Goal: Find specific page/section: Find specific page/section

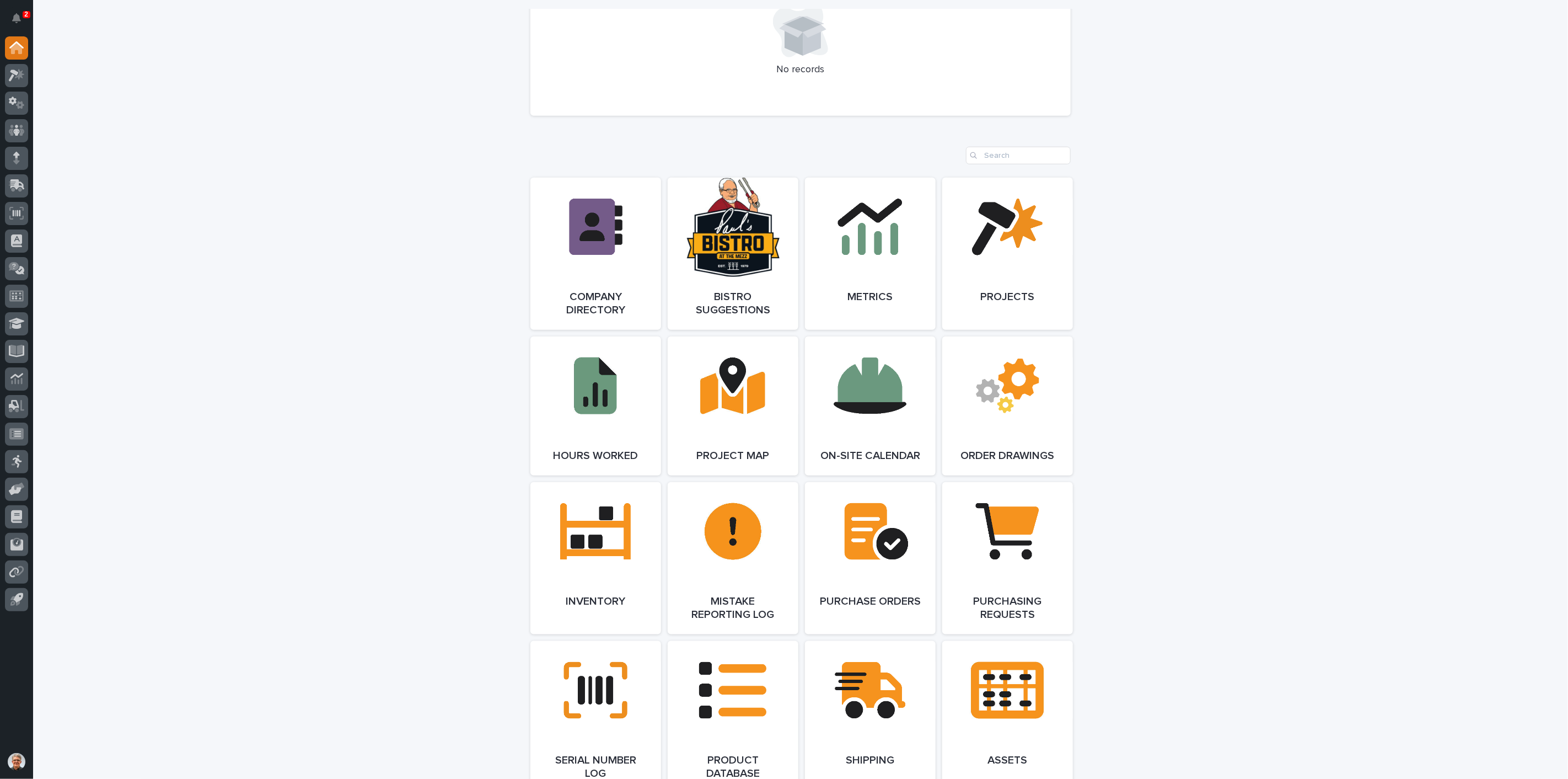
scroll to position [817, 0]
click at [877, 237] on link "Open Link" at bounding box center [871, 253] width 131 height 152
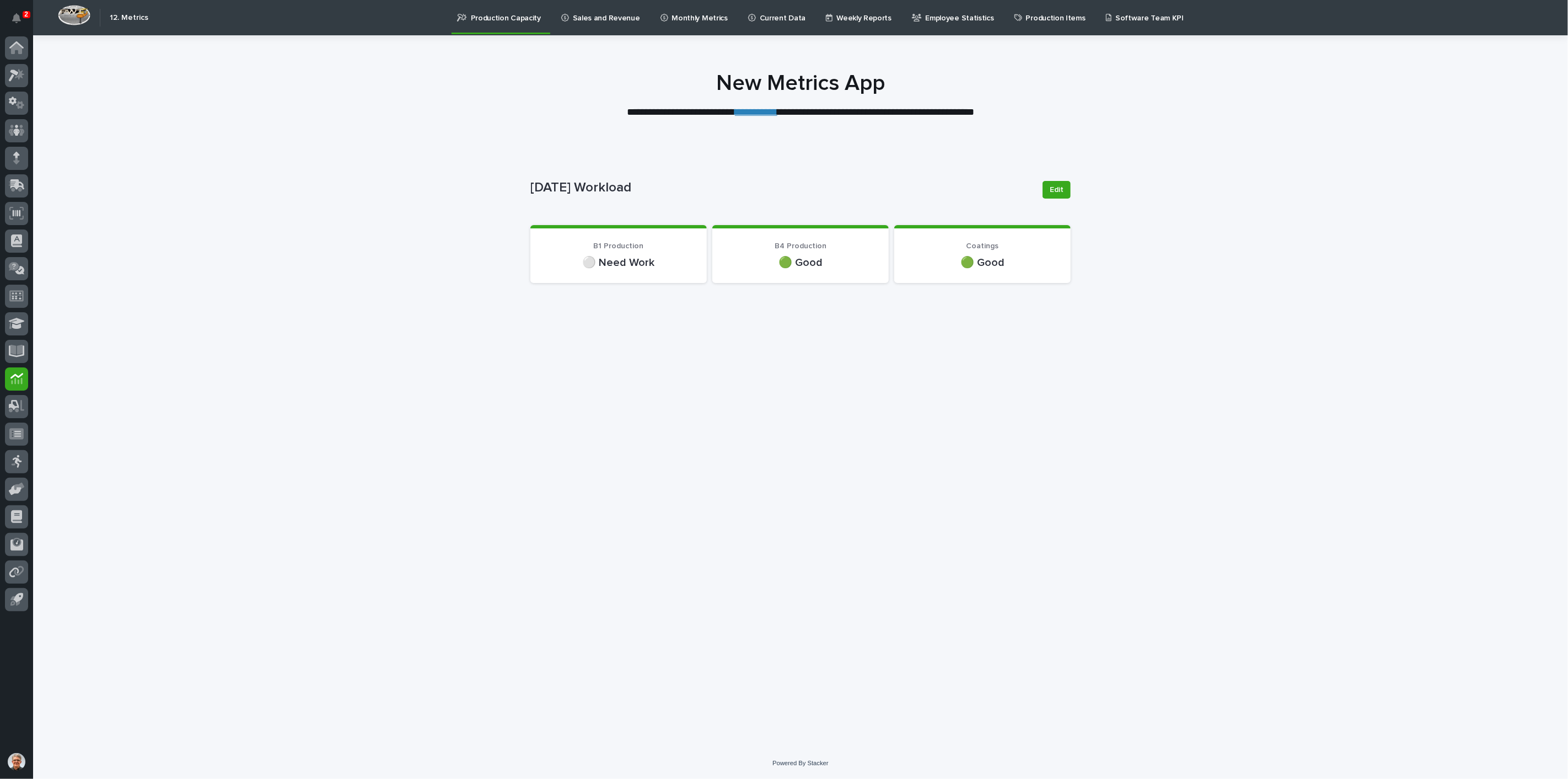
click at [599, 18] on p "Sales and Revenue" at bounding box center [607, 12] width 68 height 23
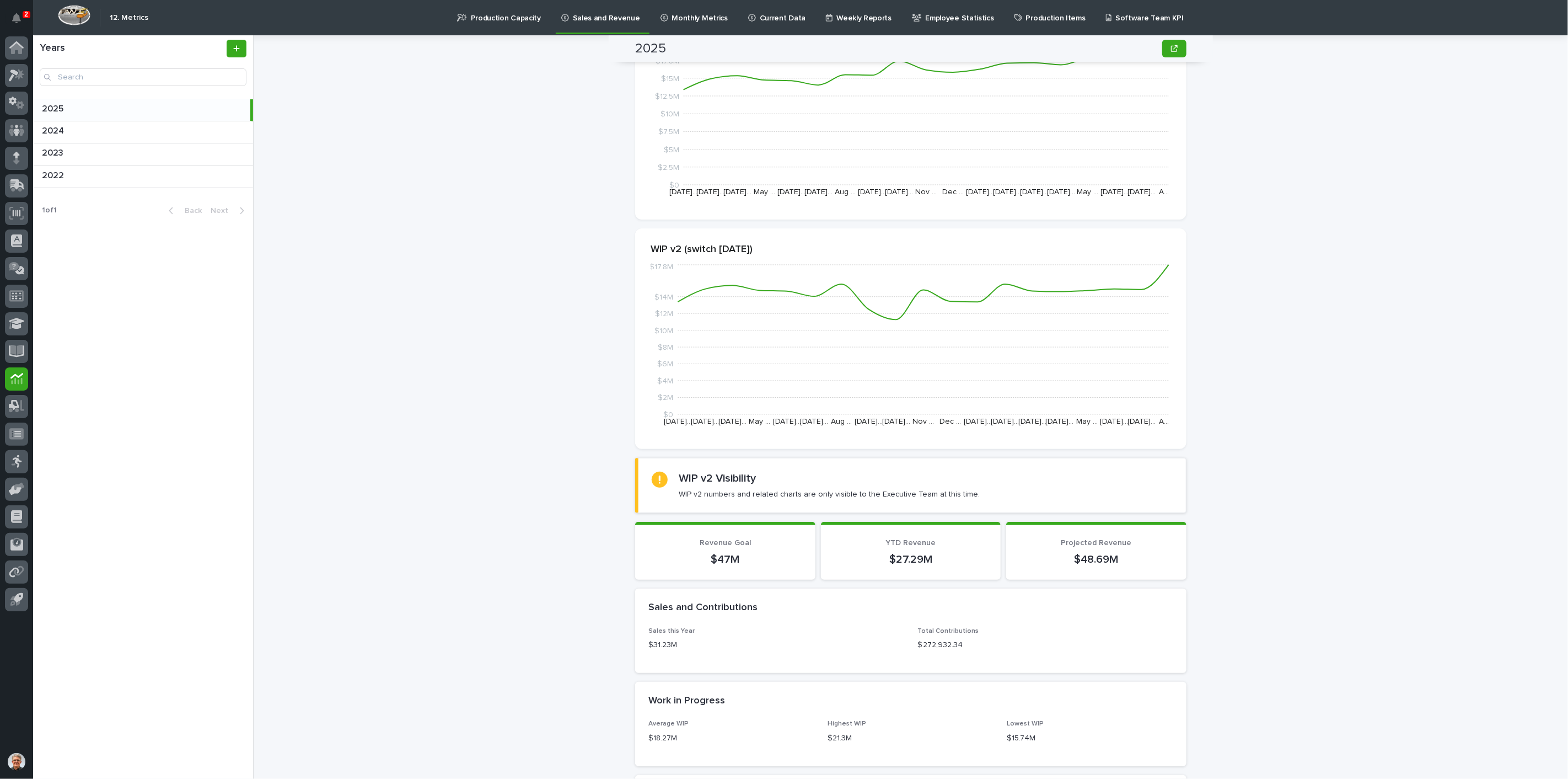
scroll to position [326, 0]
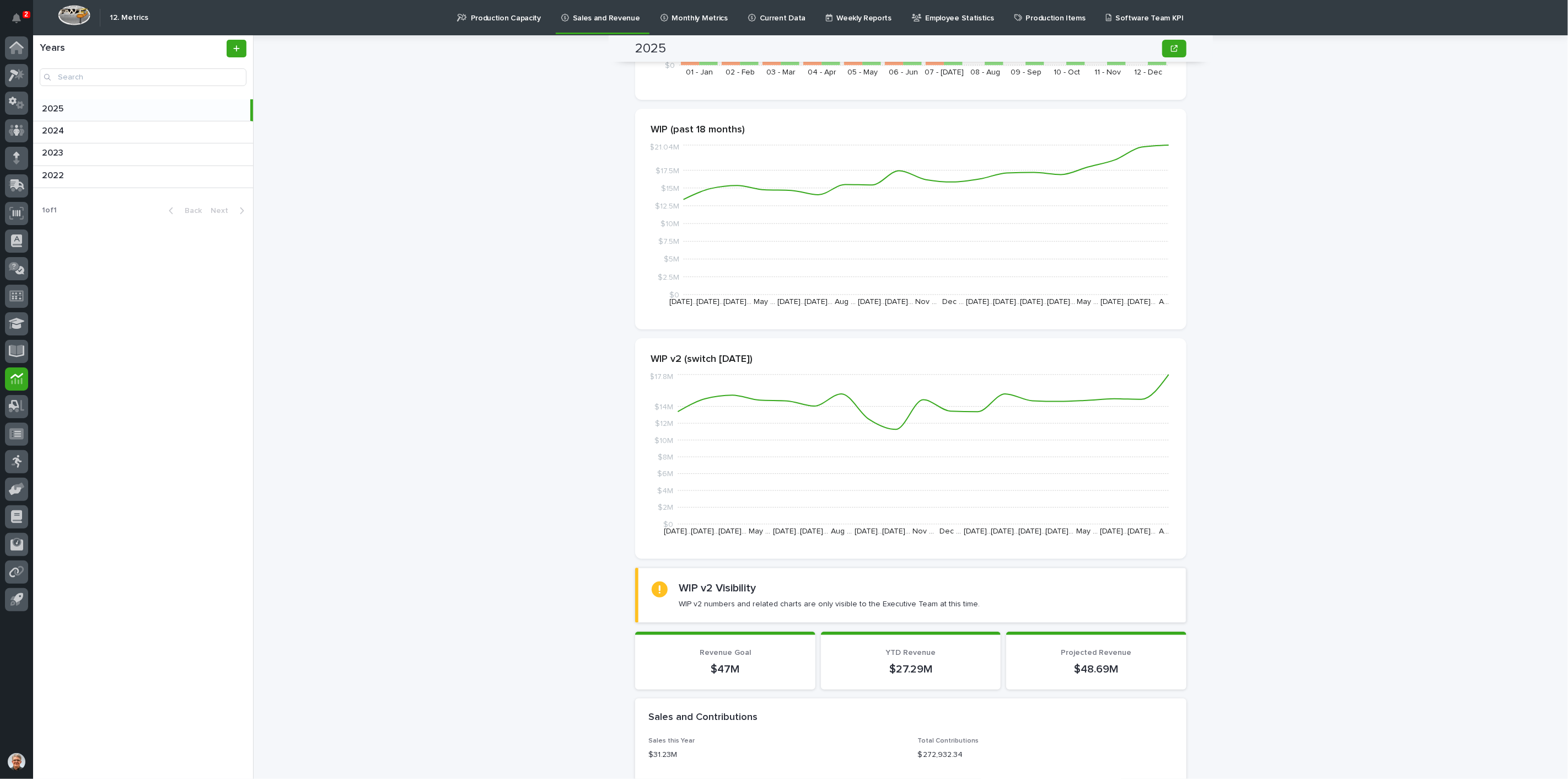
click at [674, 16] on p "Monthly Metrics" at bounding box center [700, 12] width 56 height 23
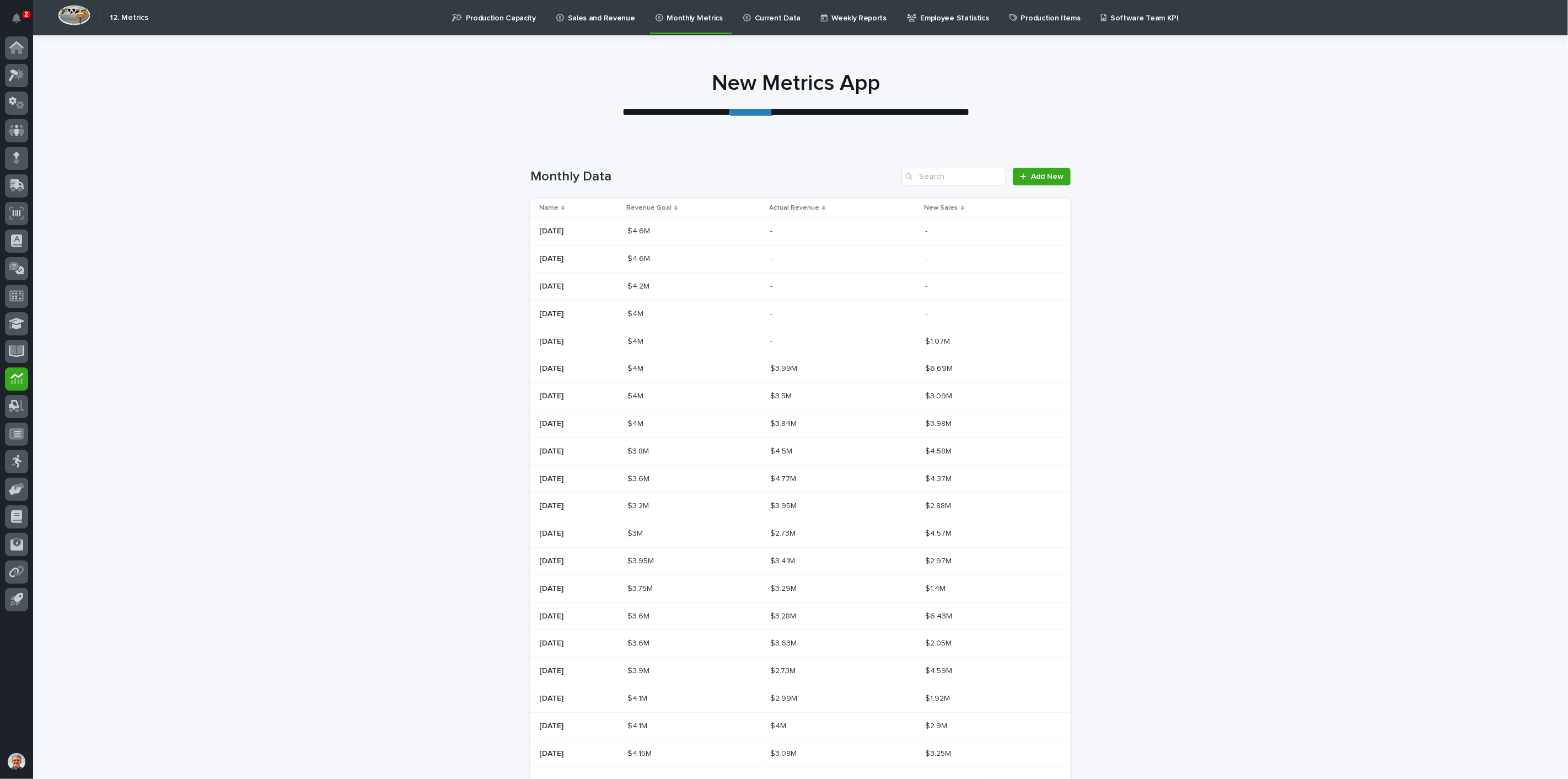
click at [757, 16] on p "Current Data" at bounding box center [777, 12] width 46 height 23
